Goal: Navigation & Orientation: Find specific page/section

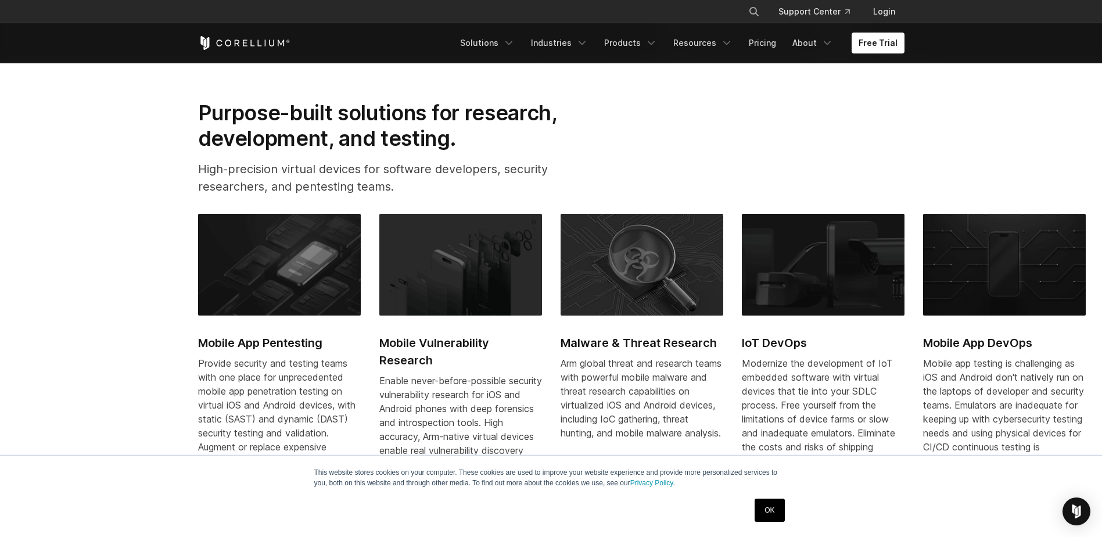
scroll to position [639, 0]
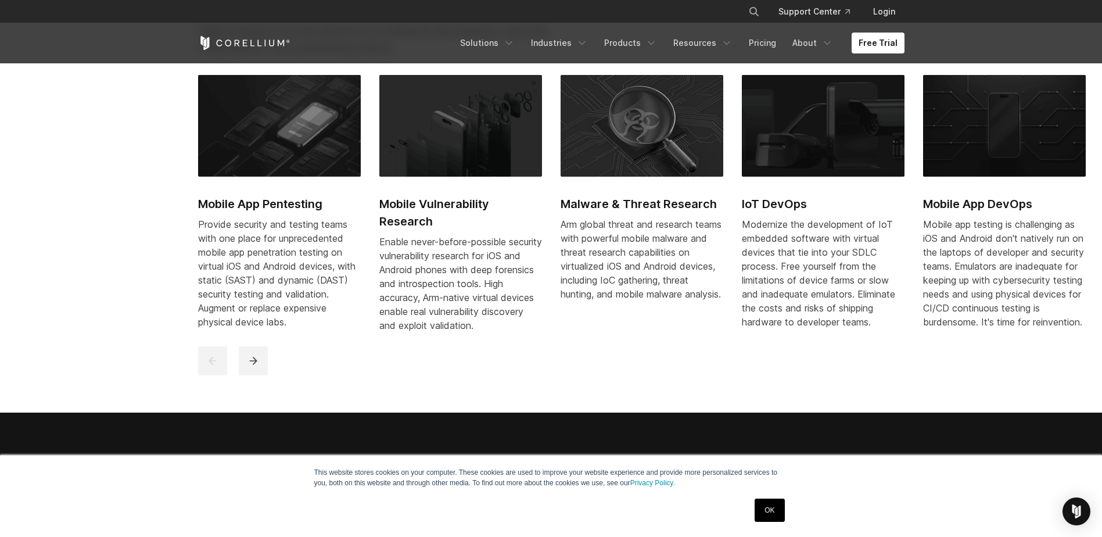
click at [770, 509] on link "OK" at bounding box center [770, 509] width 30 height 23
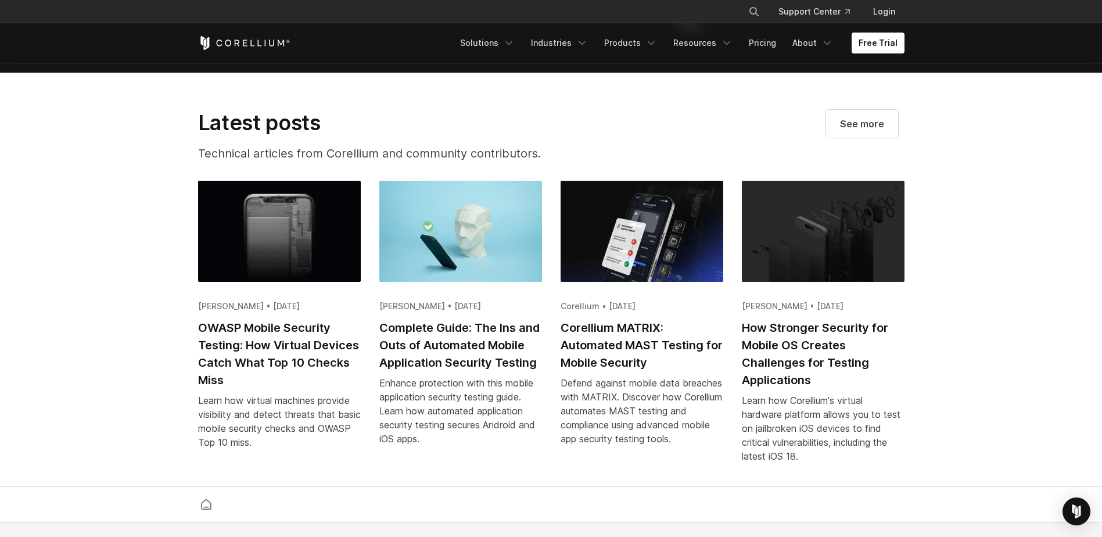
scroll to position [2265, 0]
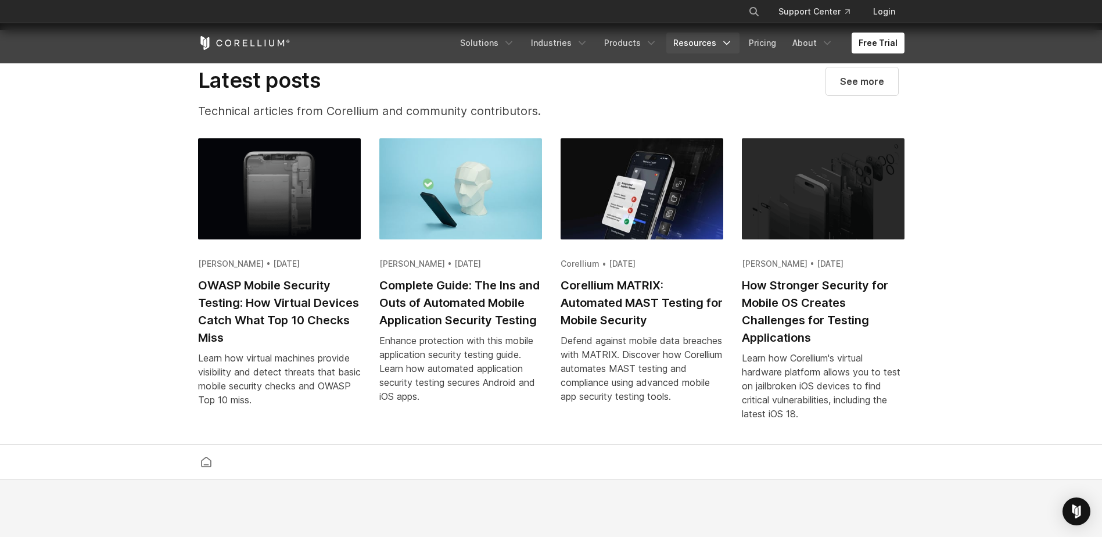
click at [727, 46] on icon "Navigation Menu" at bounding box center [727, 43] width 12 height 12
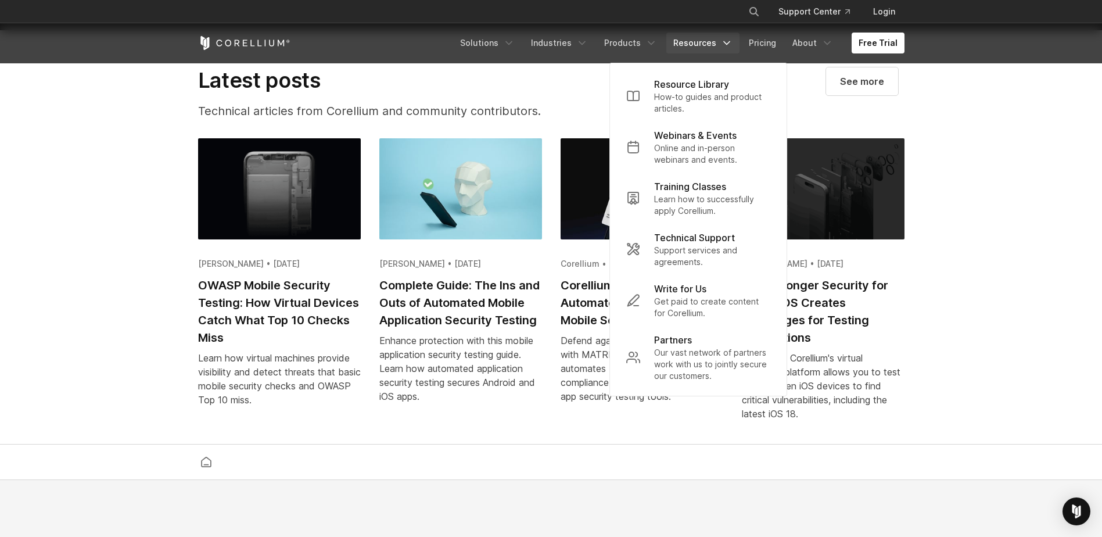
click at [140, 405] on section "Latest posts Technical articles from Corellium and community contributors. See …" at bounding box center [551, 237] width 1102 height 415
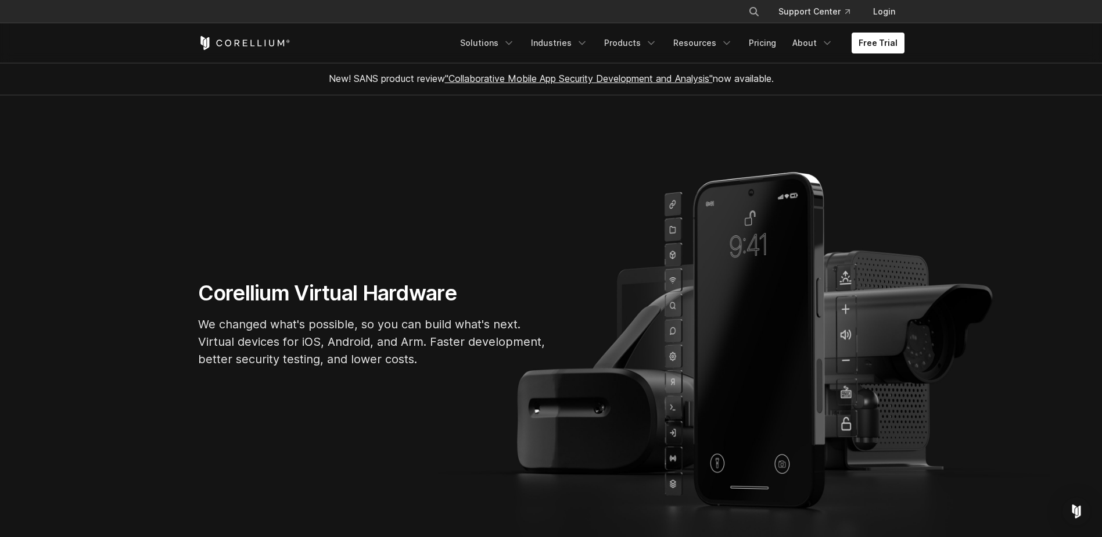
scroll to position [0, 0]
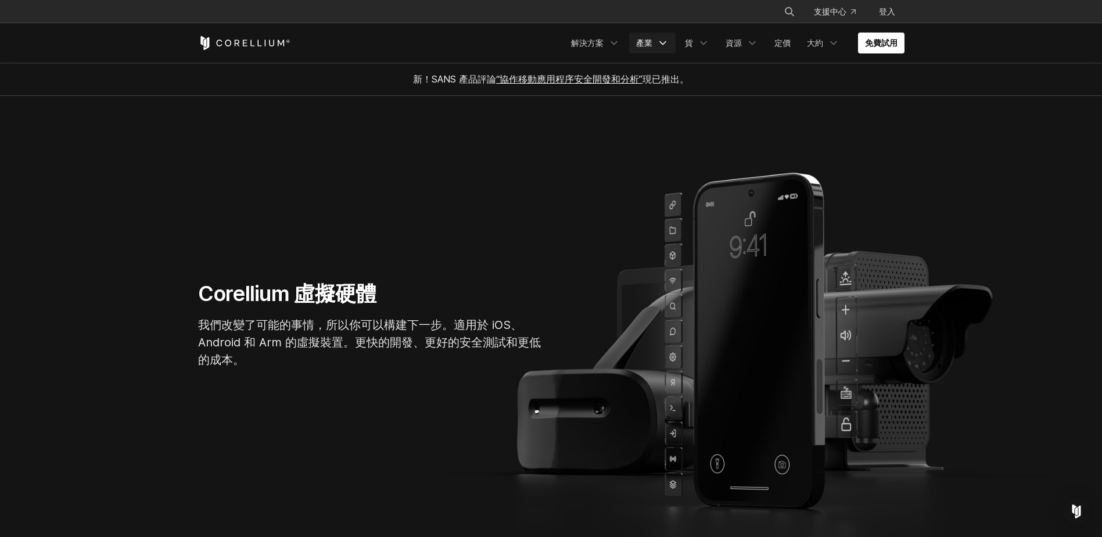
click at [655, 46] on link "產業" at bounding box center [652, 43] width 46 height 21
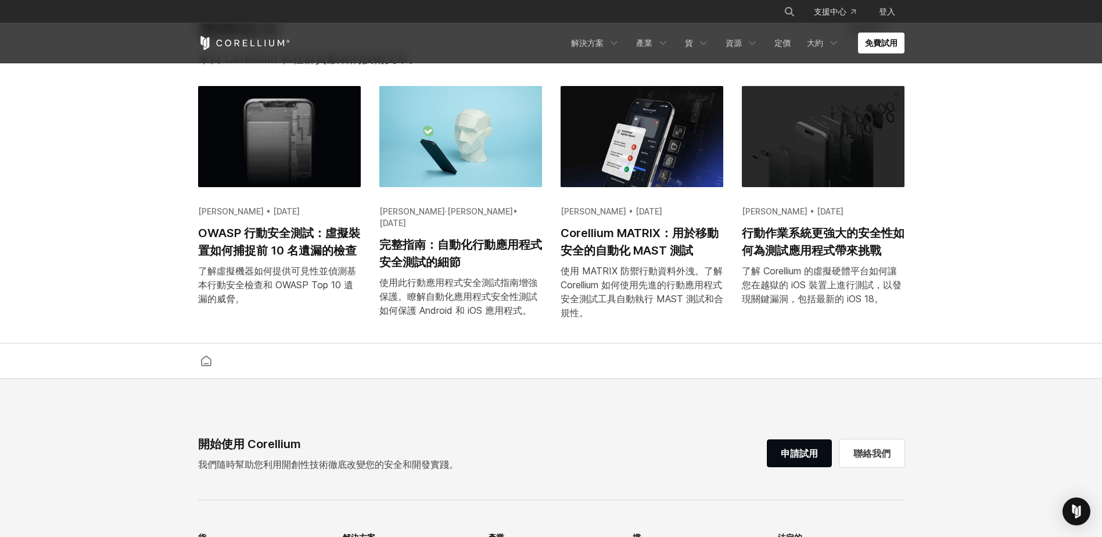
scroll to position [2382, 0]
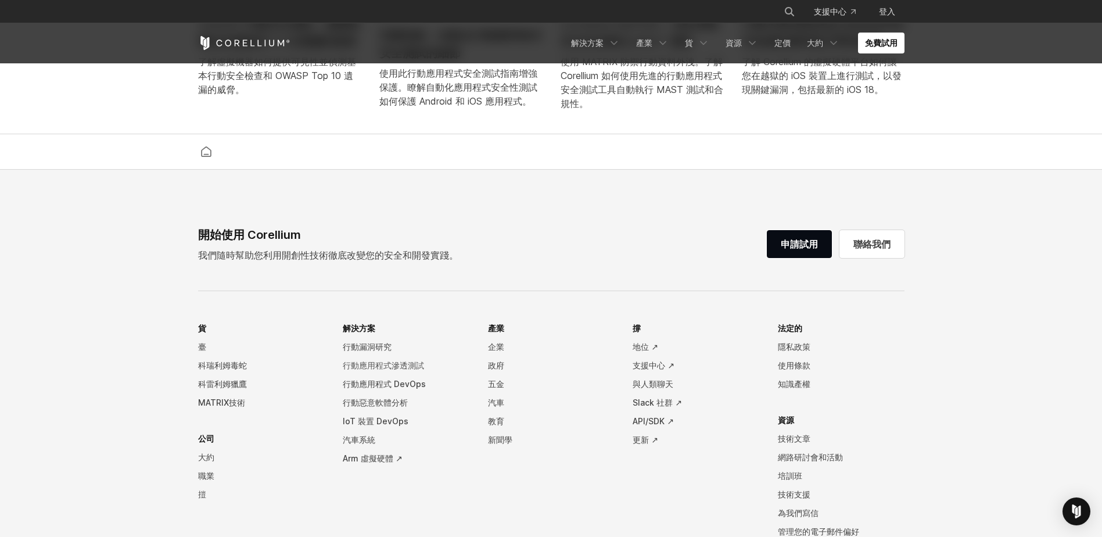
click at [402, 365] on link "行動應用程式滲透測試" at bounding box center [406, 365] width 127 height 19
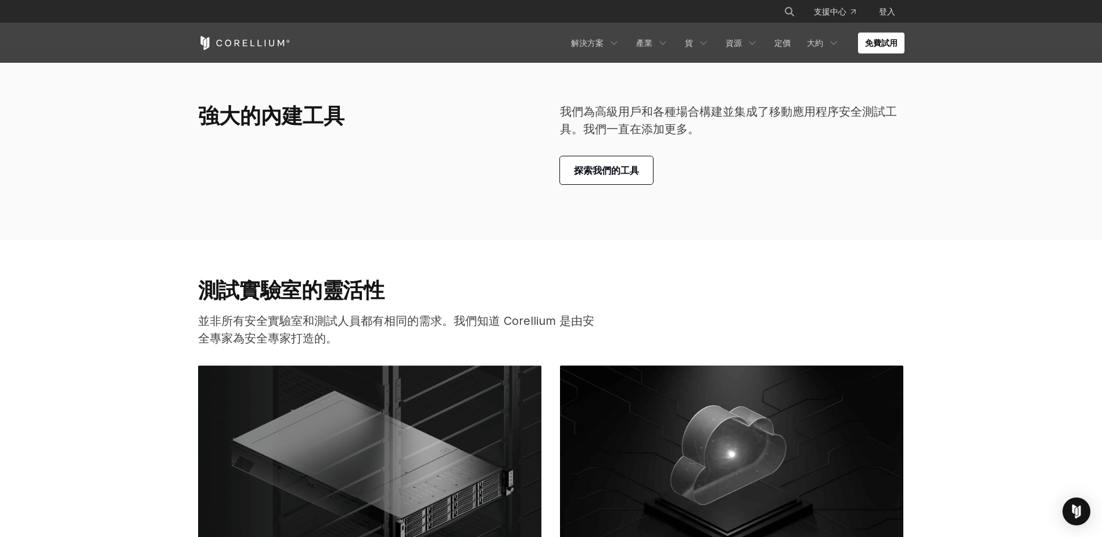
scroll to position [2498, 0]
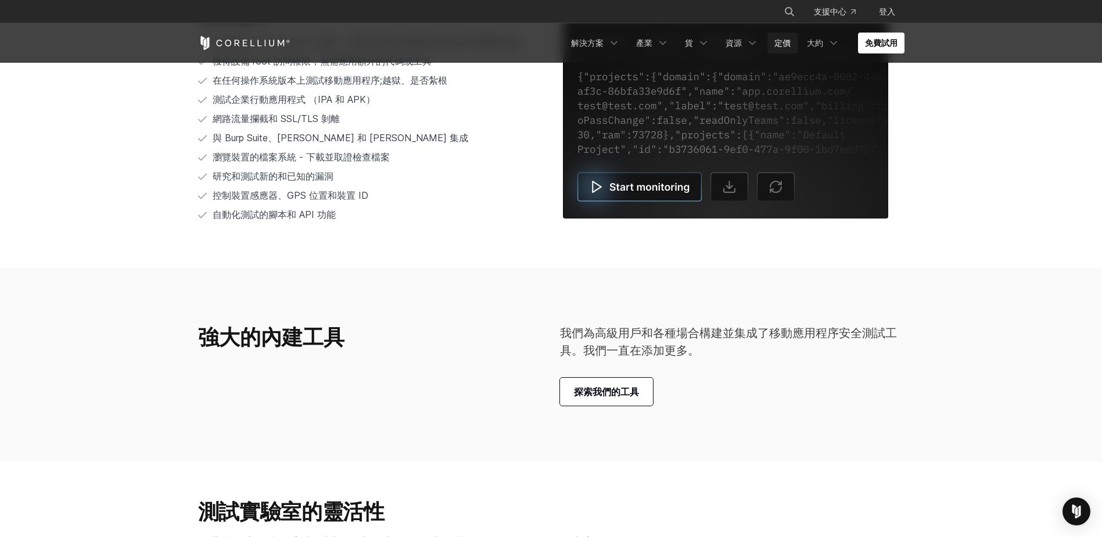
click at [778, 41] on link "定價" at bounding box center [782, 43] width 30 height 21
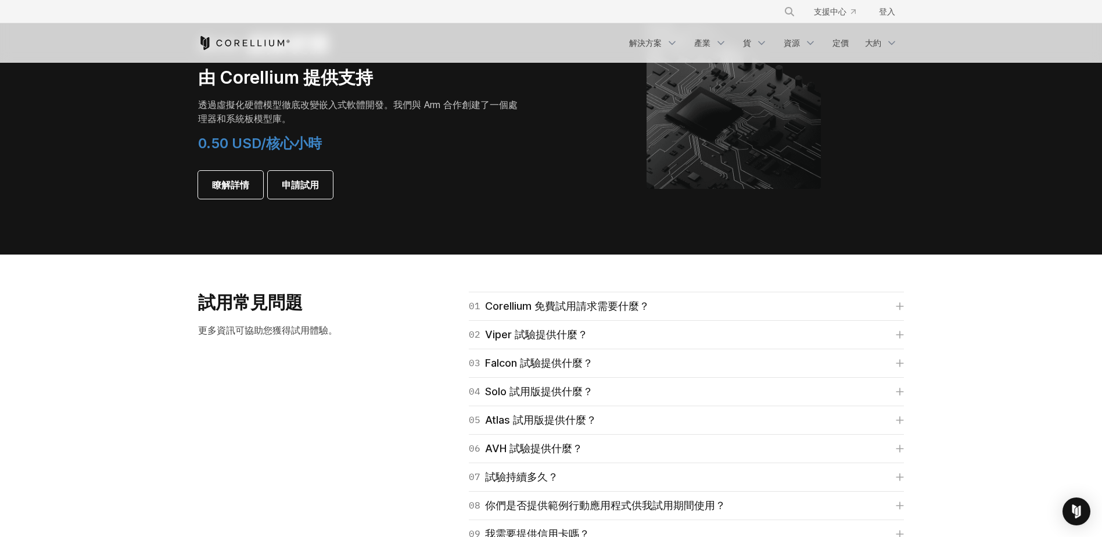
scroll to position [1452, 0]
